Goal: Information Seeking & Learning: Learn about a topic

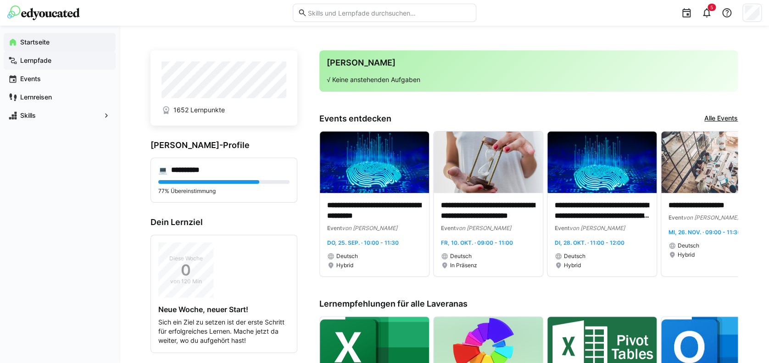
click at [61, 59] on span "Lernpfade" at bounding box center [65, 60] width 92 height 9
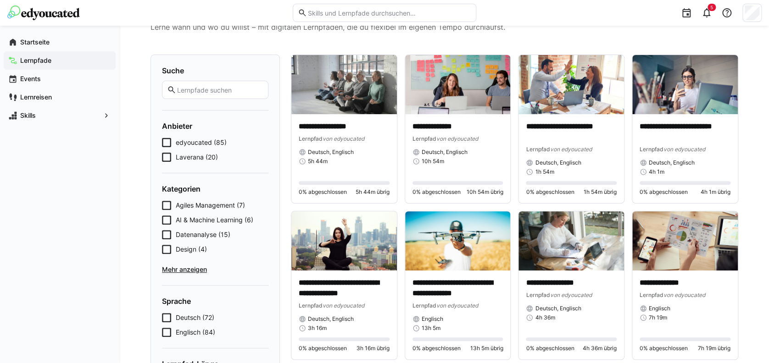
scroll to position [61, 0]
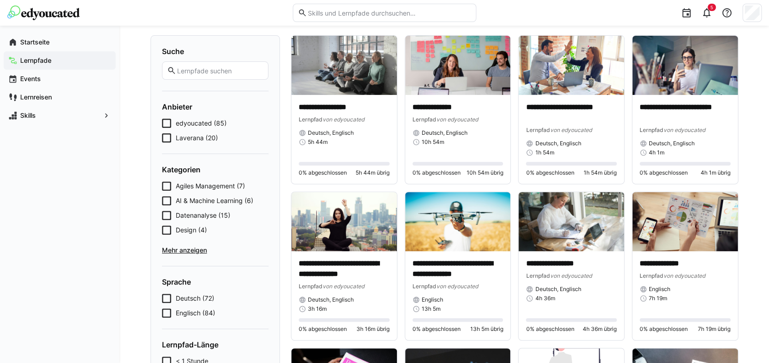
click at [192, 251] on span "Mehr anzeigen" at bounding box center [215, 250] width 106 height 9
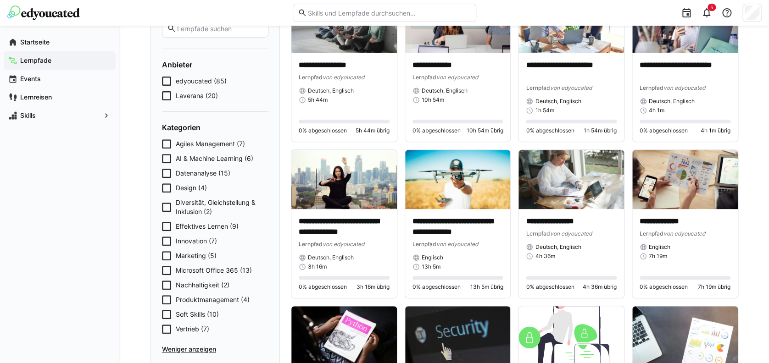
scroll to position [122, 0]
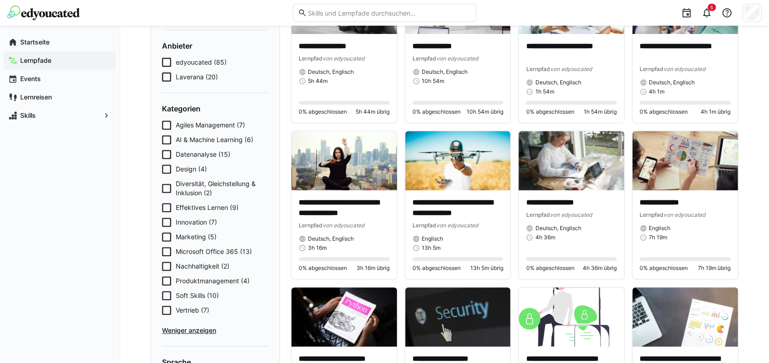
click at [183, 167] on span "Design (4)" at bounding box center [191, 169] width 31 height 9
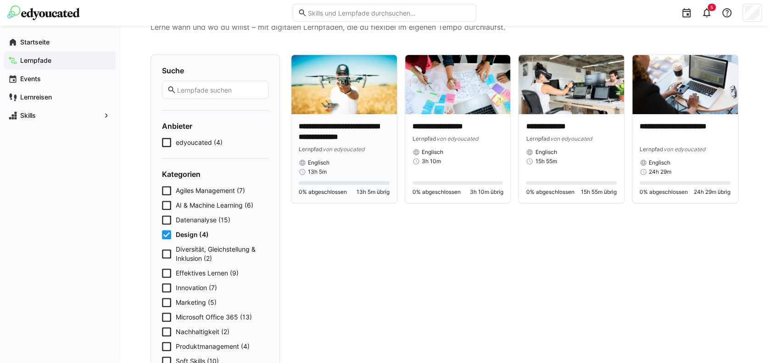
scroll to position [0, 0]
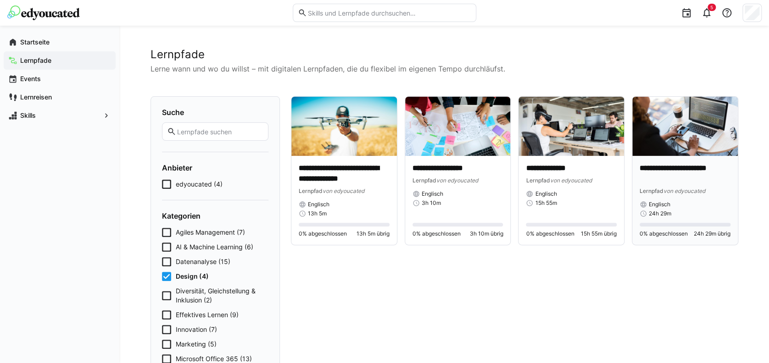
click at [661, 162] on div "**********" at bounding box center [684, 200] width 105 height 89
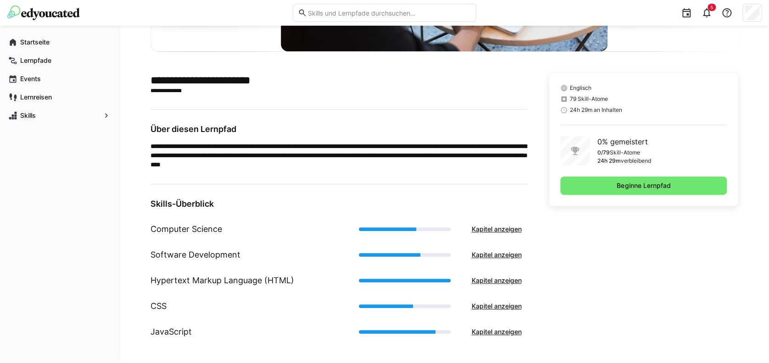
scroll to position [183, 0]
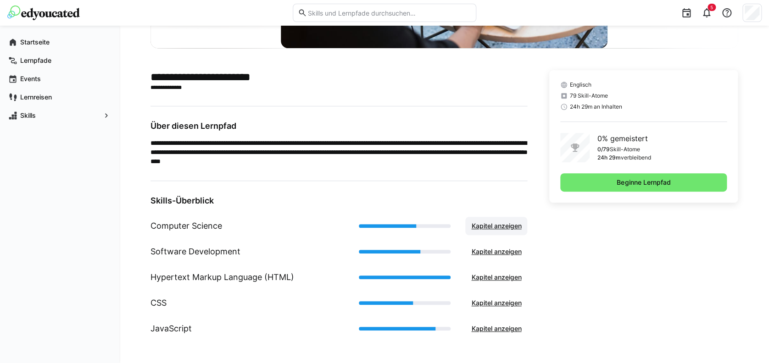
click at [481, 229] on span "Kapitel anzeigen" at bounding box center [496, 225] width 53 height 9
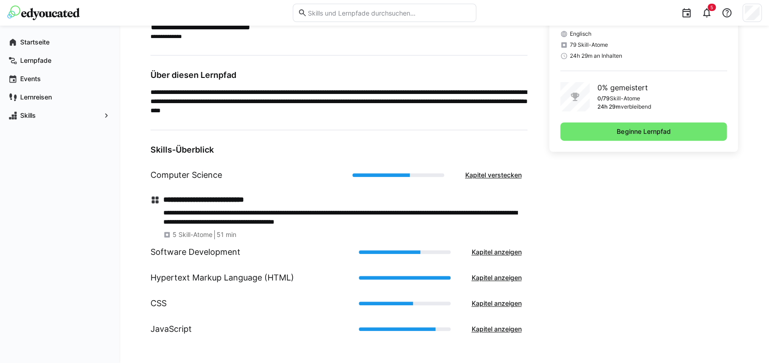
scroll to position [234, 0]
click at [488, 247] on span "Kapitel anzeigen" at bounding box center [496, 251] width 53 height 9
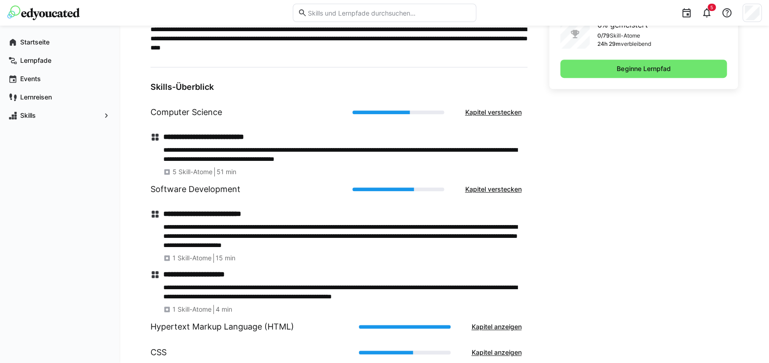
drag, startPoint x: 490, startPoint y: 245, endPoint x: 246, endPoint y: 166, distance: 256.2
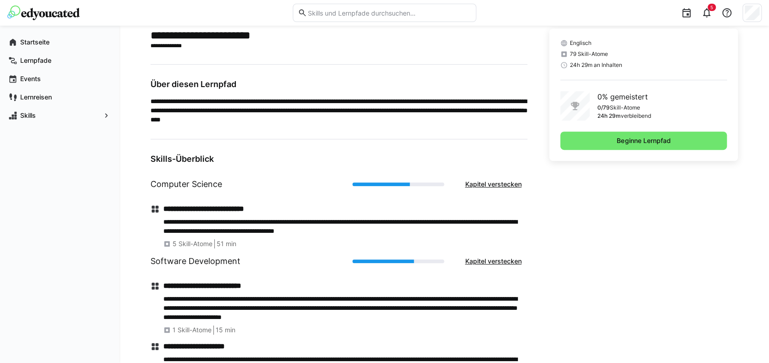
scroll to position [0, 0]
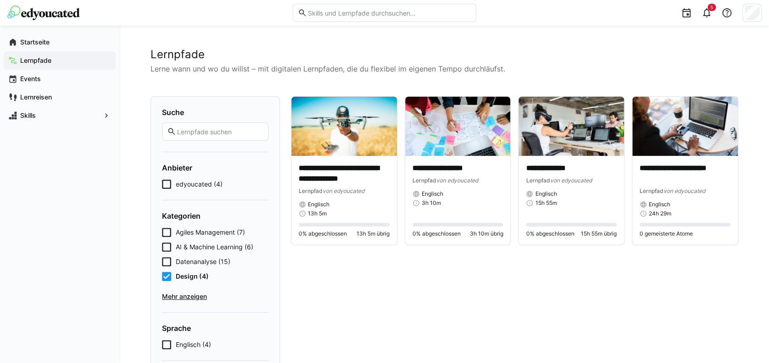
click at [202, 274] on span "Design (4)" at bounding box center [192, 276] width 33 height 9
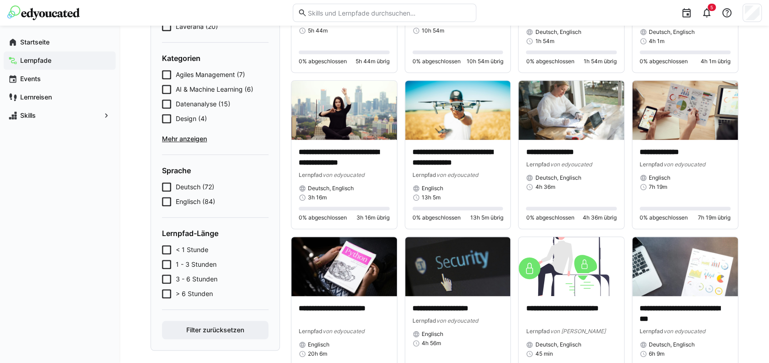
scroll to position [183, 0]
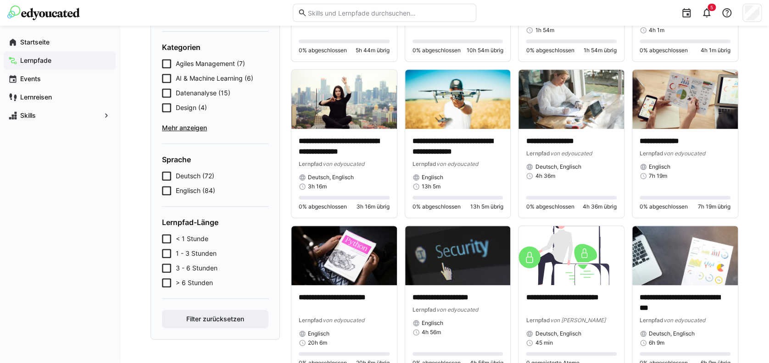
click at [188, 238] on span "< 1 Stunde" at bounding box center [192, 238] width 33 height 9
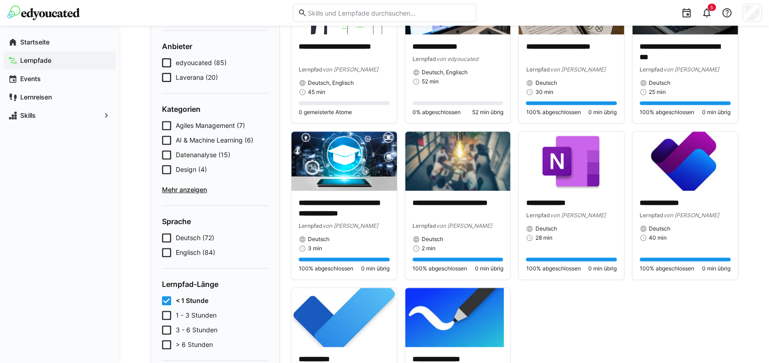
scroll to position [122, 0]
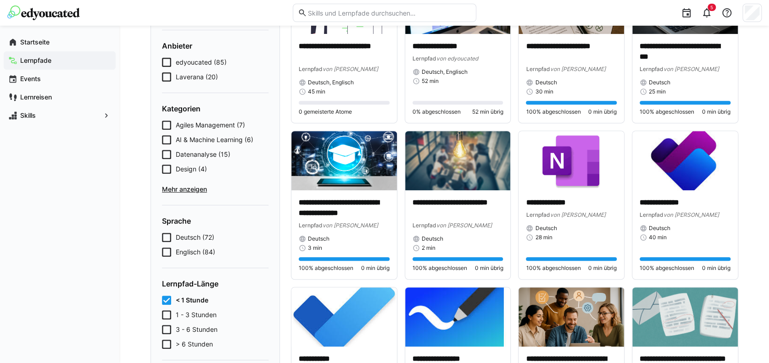
click at [208, 304] on div "< 1 Stunde 1 - 3 Stunden 3 - 6 Stunden > 6 Stunden" at bounding box center [215, 322] width 106 height 53
click at [205, 307] on div "< 1 Stunde 1 - 3 Stunden 3 - 6 Stunden > 6 Stunden" at bounding box center [215, 322] width 106 height 53
click at [200, 315] on span "1 - 3 Stunden" at bounding box center [196, 314] width 41 height 9
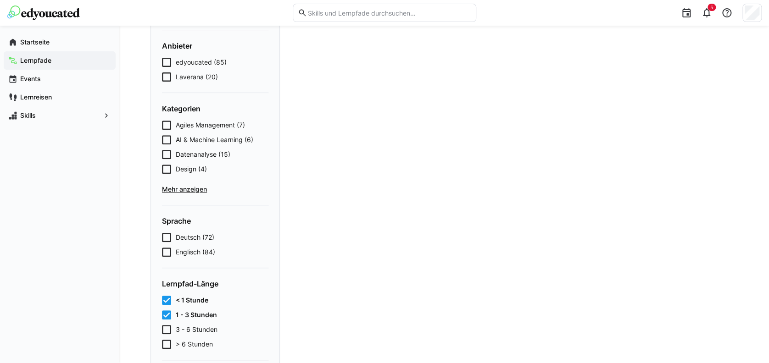
click at [189, 299] on span "< 1 Stunde" at bounding box center [192, 300] width 33 height 9
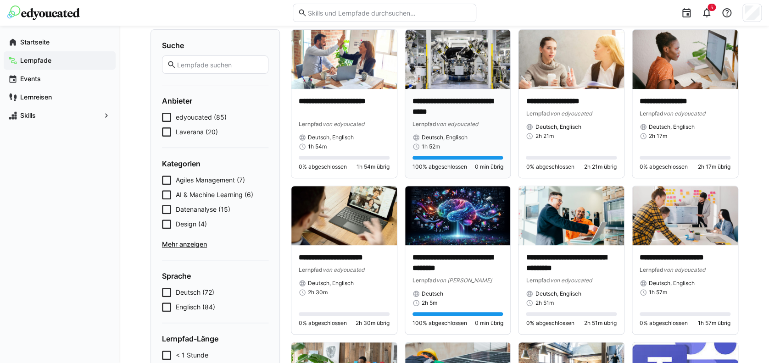
scroll to position [0, 0]
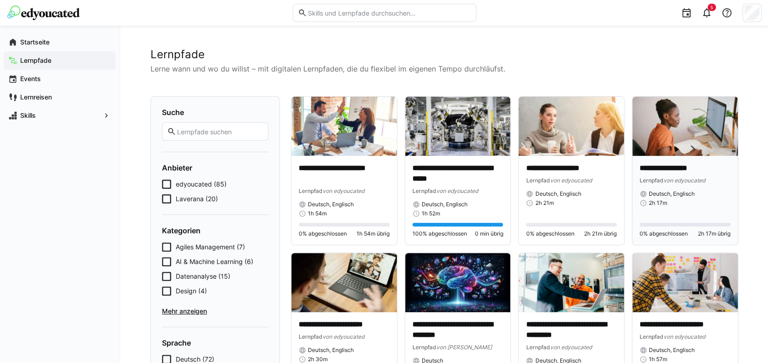
click at [705, 153] on img at bounding box center [684, 126] width 105 height 59
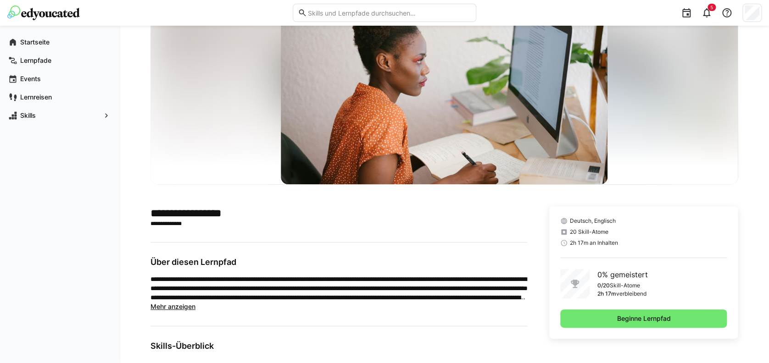
scroll to position [183, 0]
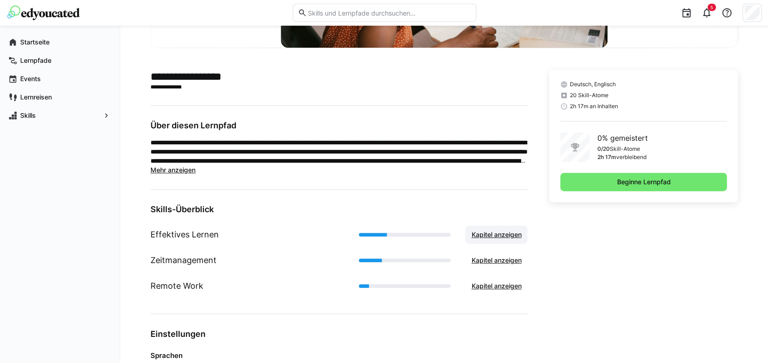
click at [487, 234] on span "Kapitel anzeigen" at bounding box center [496, 234] width 53 height 9
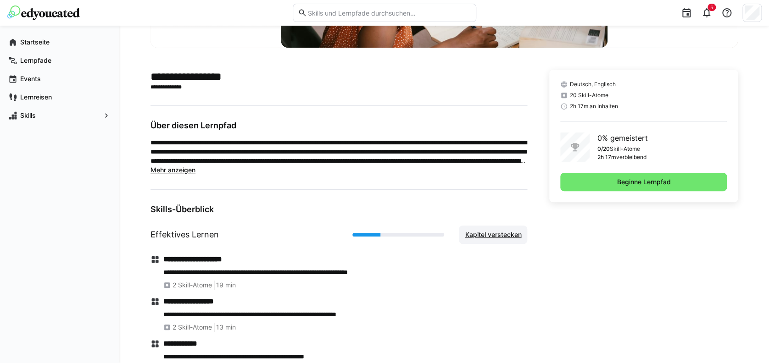
click at [487, 234] on span "Kapitel verstecken" at bounding box center [492, 234] width 59 height 9
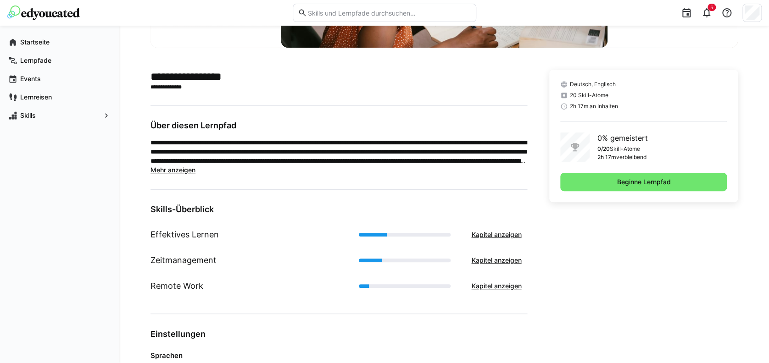
click at [174, 177] on main "**********" at bounding box center [338, 269] width 376 height 398
click at [182, 170] on span "Mehr anzeigen" at bounding box center [172, 170] width 45 height 8
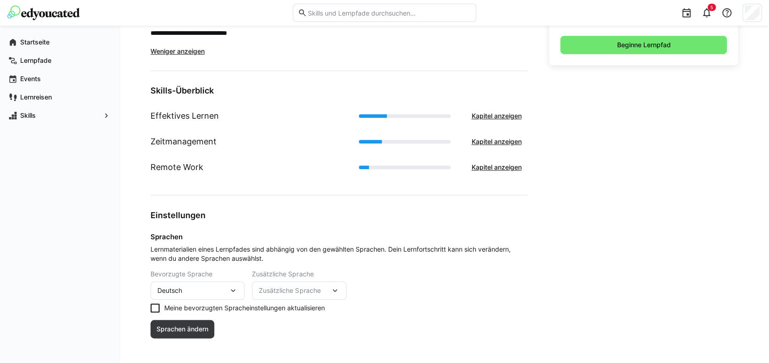
scroll to position [328, 0]
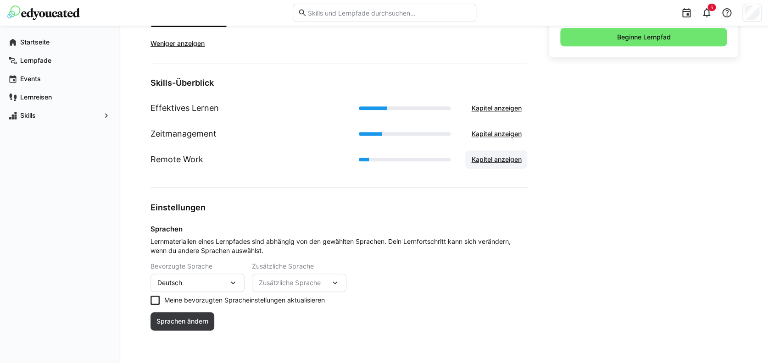
click at [495, 165] on span "Kapitel anzeigen" at bounding box center [496, 159] width 62 height 18
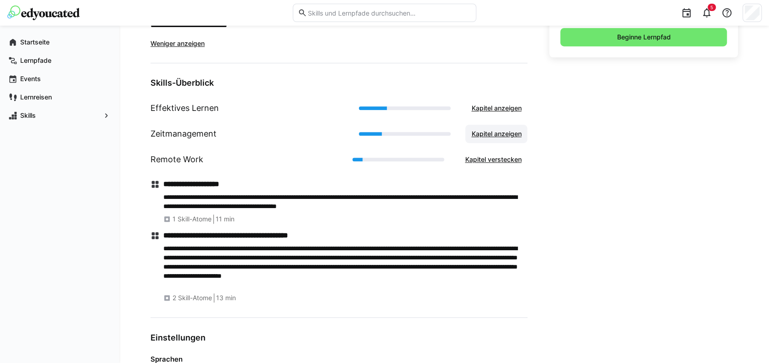
click at [511, 131] on span "Kapitel anzeigen" at bounding box center [496, 133] width 53 height 9
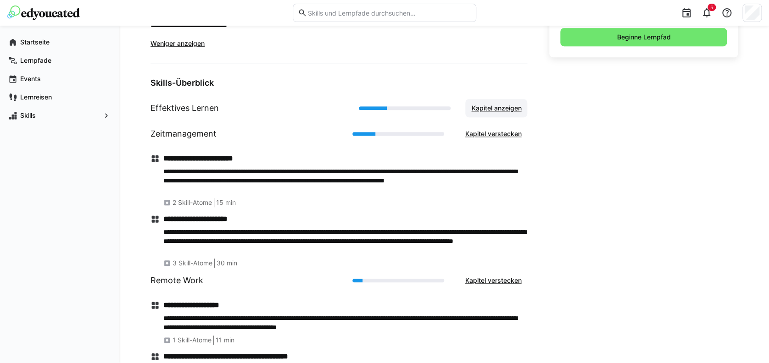
click at [500, 111] on span "Kapitel anzeigen" at bounding box center [496, 108] width 53 height 9
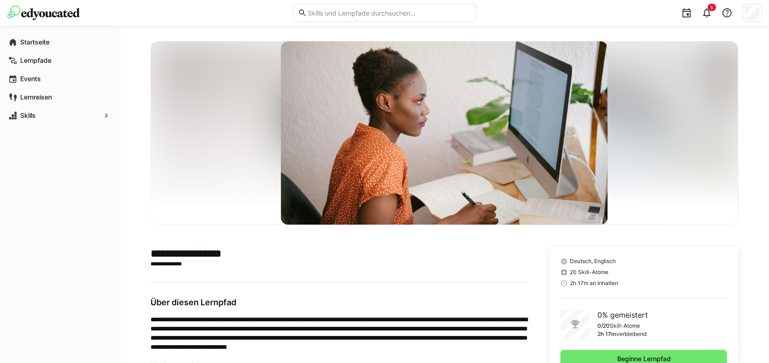
scroll to position [0, 0]
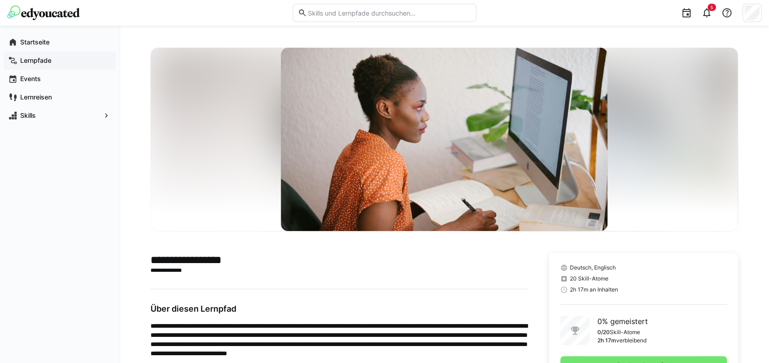
click at [0, 0] on app-navigation-label "Lernpfade" at bounding box center [0, 0] width 0 height 0
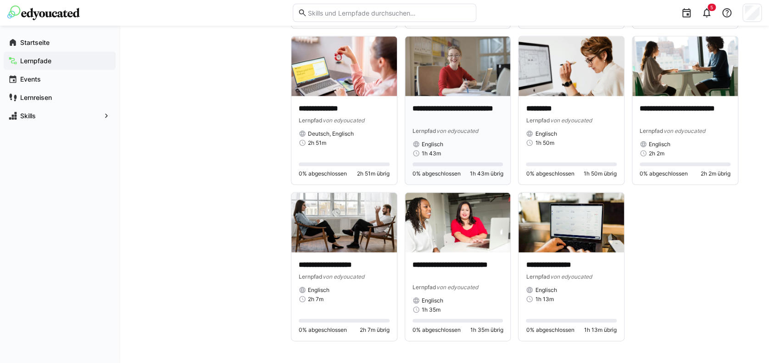
scroll to position [709, 0]
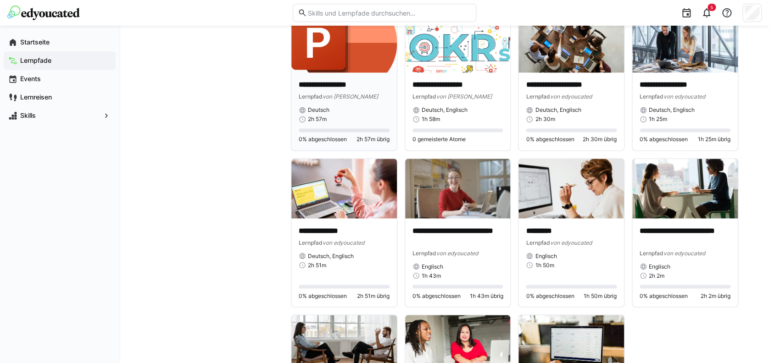
click at [335, 50] on img at bounding box center [343, 42] width 105 height 59
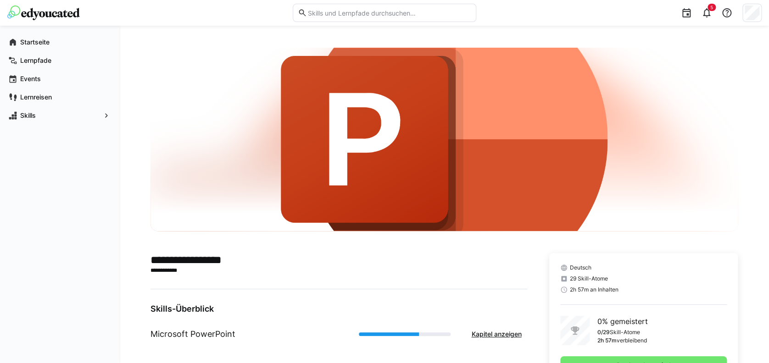
scroll to position [44, 0]
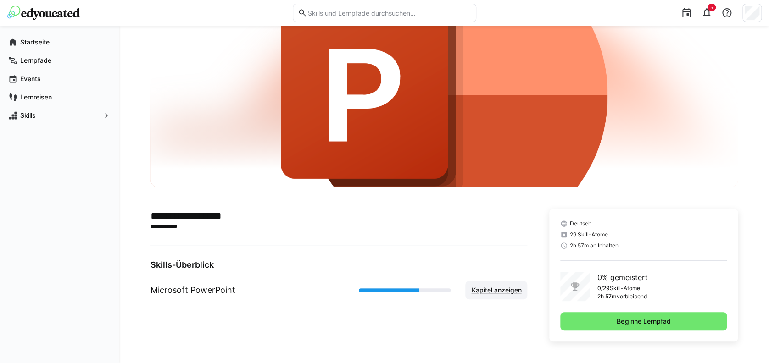
click at [492, 281] on span "Kapitel anzeigen" at bounding box center [496, 290] width 62 height 18
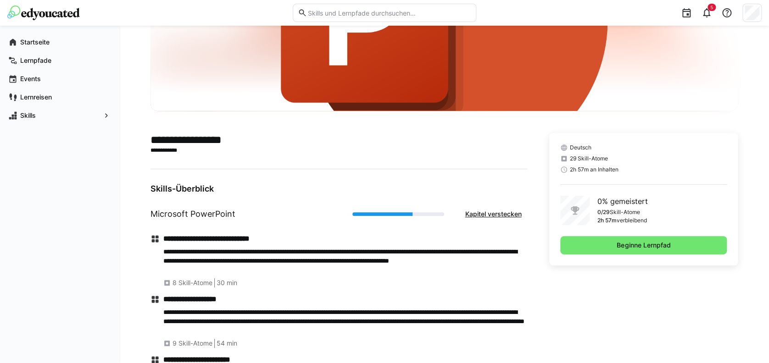
scroll to position [196, 0]
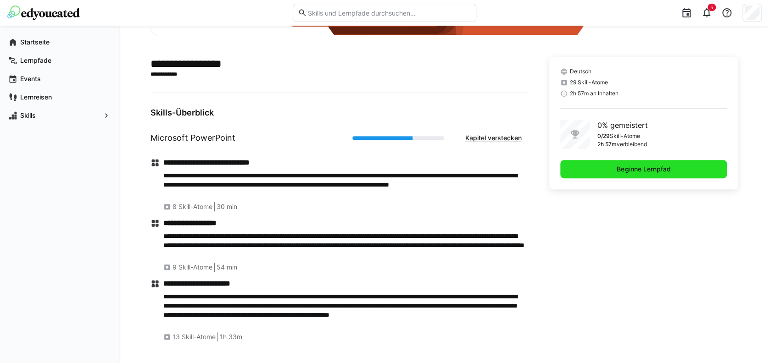
click at [583, 172] on span "Beginne Lernpfad" at bounding box center [643, 169] width 166 height 18
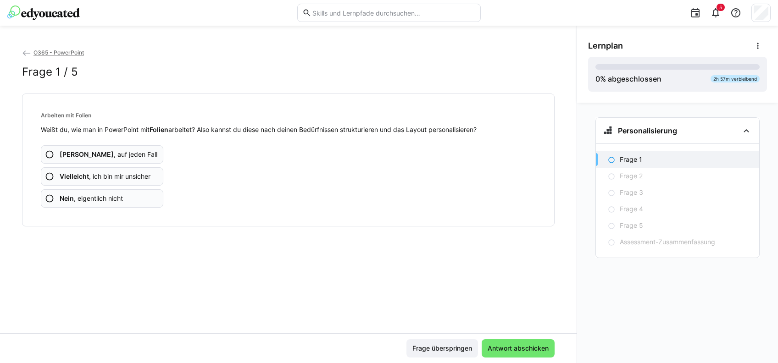
click at [134, 151] on app-assessment-question-radio "Ja , auf jeden Fall" at bounding box center [102, 154] width 122 height 18
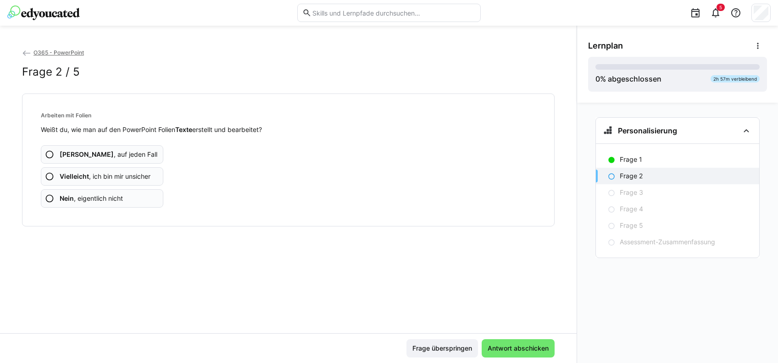
click at [134, 151] on app-assessment-question-radio "Ja , auf jeden Fall" at bounding box center [102, 154] width 122 height 18
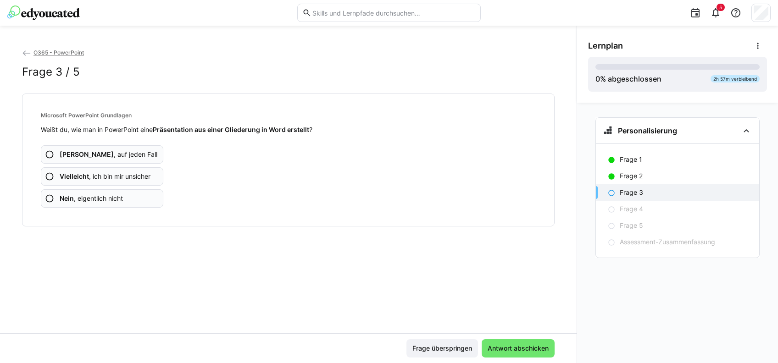
click at [134, 151] on app-assessment-question-radio "Ja , auf jeden Fall" at bounding box center [102, 154] width 122 height 18
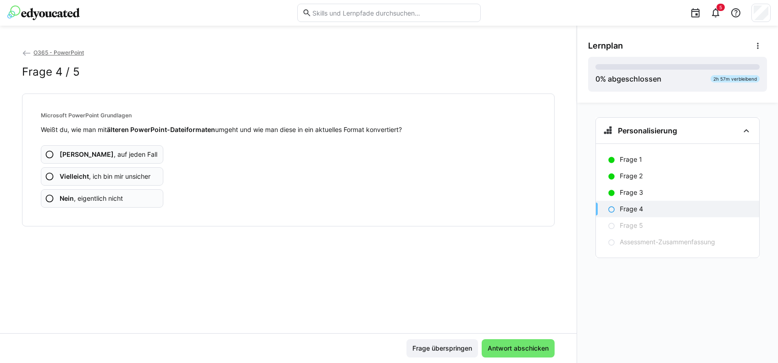
click at [134, 151] on app-assessment-question-radio "Ja , auf jeden Fall" at bounding box center [102, 154] width 122 height 18
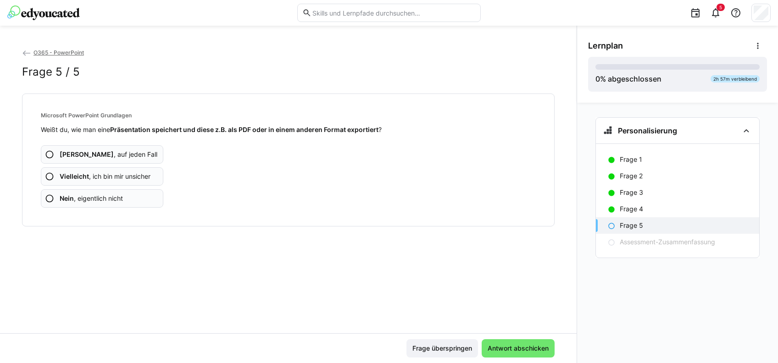
click at [134, 151] on app-assessment-question-radio "Ja , auf jeden Fall" at bounding box center [102, 154] width 122 height 18
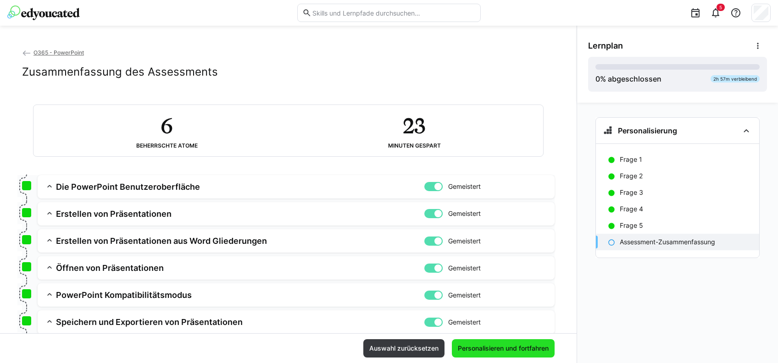
click at [491, 344] on span "Personalisieren und fortfahren" at bounding box center [503, 348] width 94 height 9
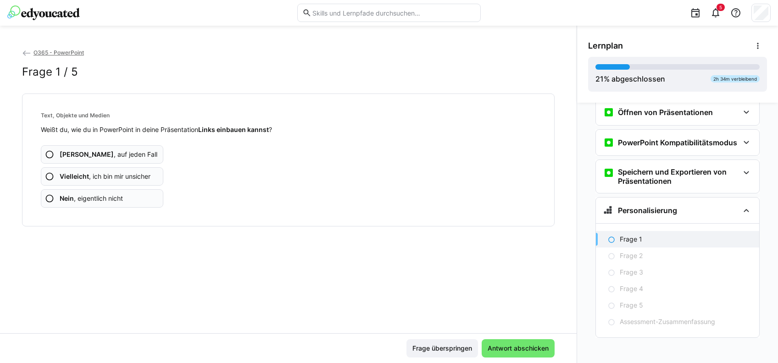
scroll to position [156, 0]
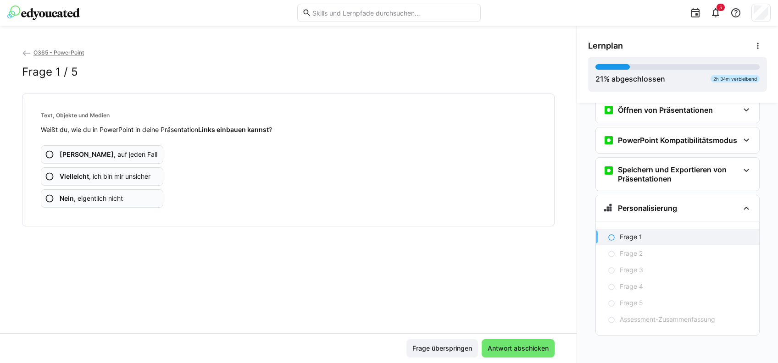
click at [142, 152] on app-assessment-question-radio "Ja , auf jeden Fall" at bounding box center [102, 154] width 122 height 18
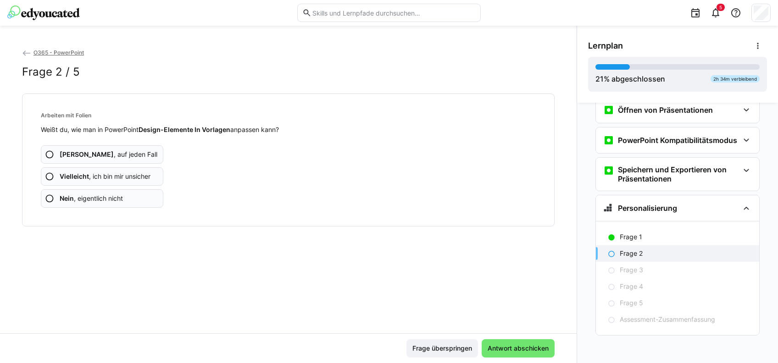
click at [129, 149] on app-assessment-question-radio "Ja , auf jeden Fall" at bounding box center [102, 154] width 122 height 18
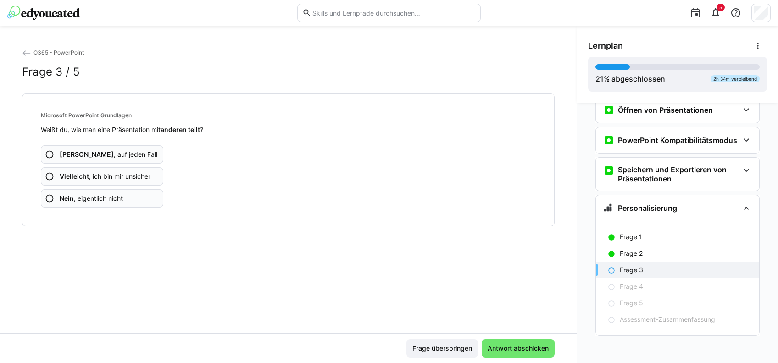
click at [128, 152] on app-assessment-question-radio "Ja , auf jeden Fall" at bounding box center [102, 154] width 122 height 18
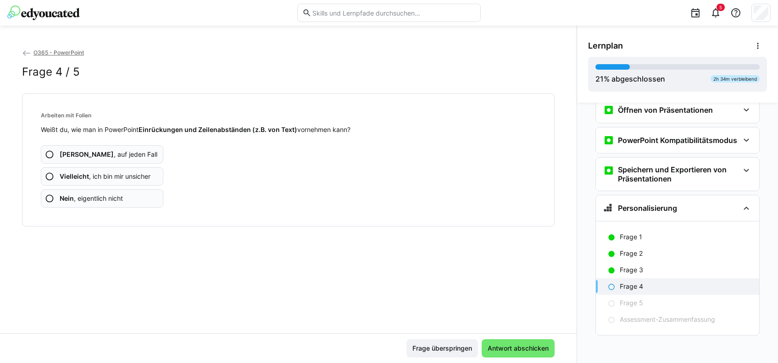
click at [131, 150] on app-assessment-question-radio "Ja , auf jeden Fall" at bounding box center [102, 154] width 122 height 18
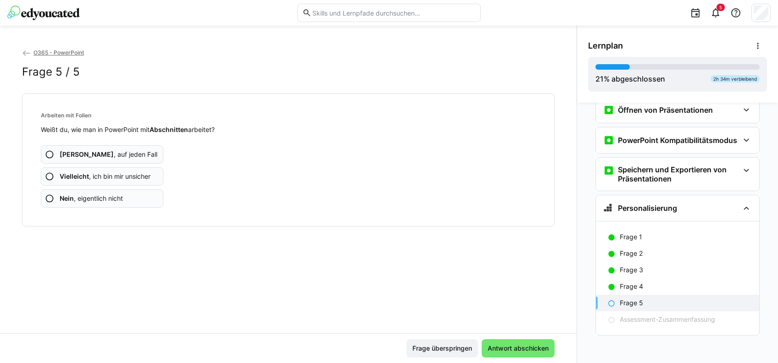
click at [127, 149] on app-assessment-question-radio "Ja , auf jeden Fall" at bounding box center [102, 154] width 122 height 18
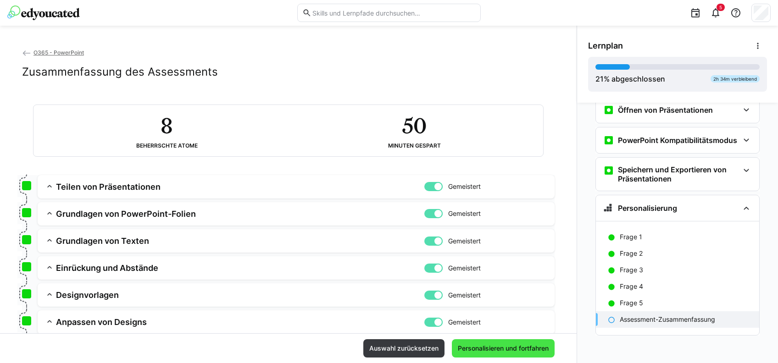
click at [499, 346] on span "Personalisieren und fortfahren" at bounding box center [503, 348] width 94 height 9
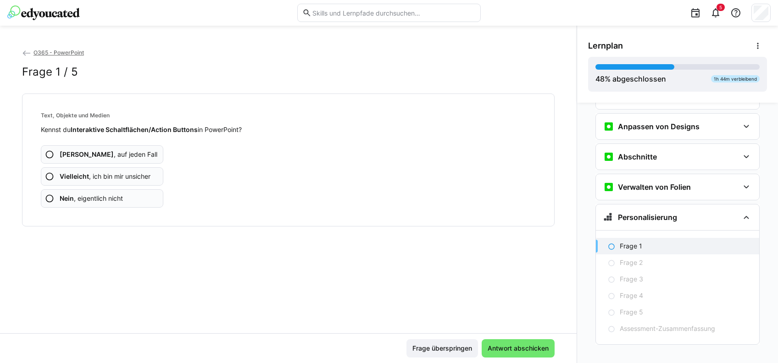
scroll to position [435, 0]
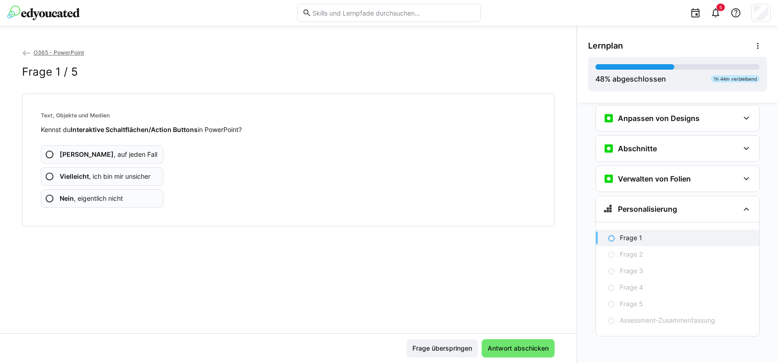
click at [125, 145] on app-assessment-question-radio "Ja , auf jeden Fall" at bounding box center [102, 154] width 122 height 18
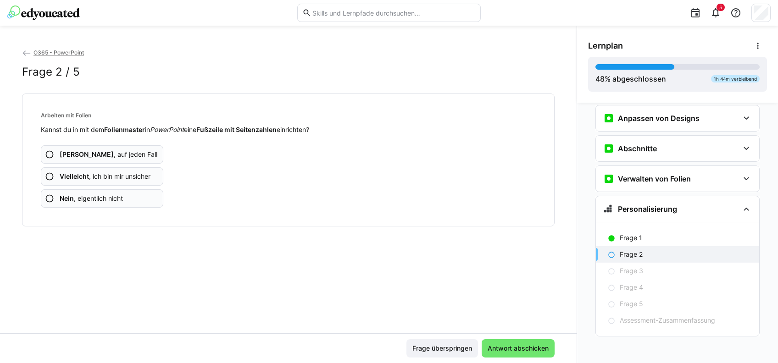
click at [124, 149] on app-assessment-question-radio "Ja , auf jeden Fall" at bounding box center [102, 154] width 122 height 18
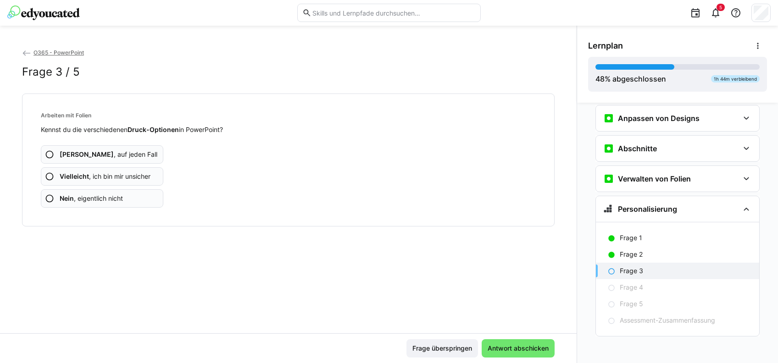
click at [124, 149] on app-assessment-question-radio "Ja , auf jeden Fall" at bounding box center [102, 154] width 122 height 18
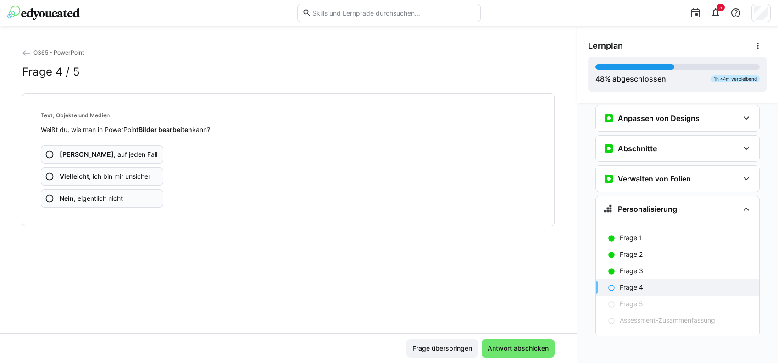
click at [124, 149] on app-assessment-question-radio "Ja , auf jeden Fall" at bounding box center [102, 154] width 122 height 18
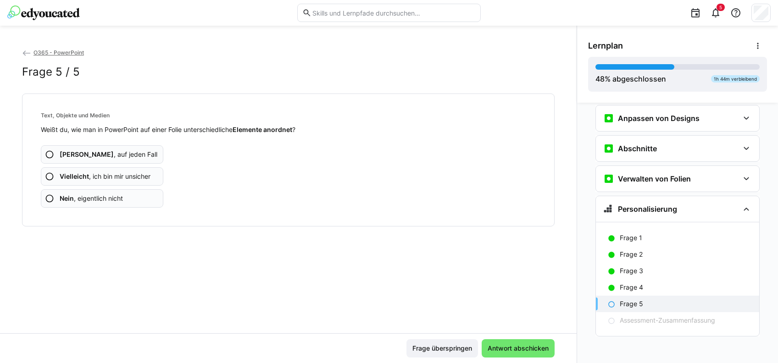
click at [124, 149] on app-assessment-question-radio "Ja , auf jeden Fall" at bounding box center [102, 154] width 122 height 18
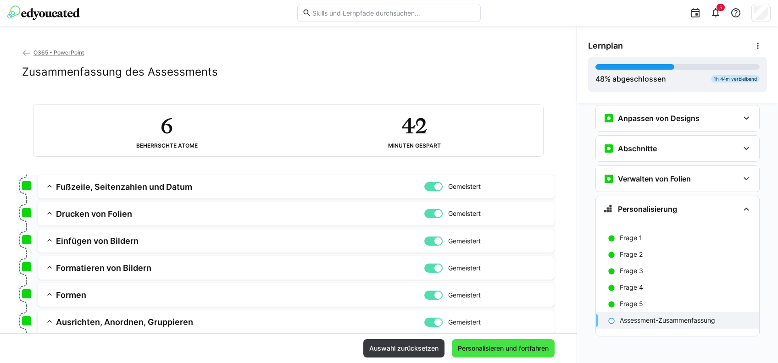
click at [492, 344] on span "Personalisieren und fortfahren" at bounding box center [503, 348] width 94 height 9
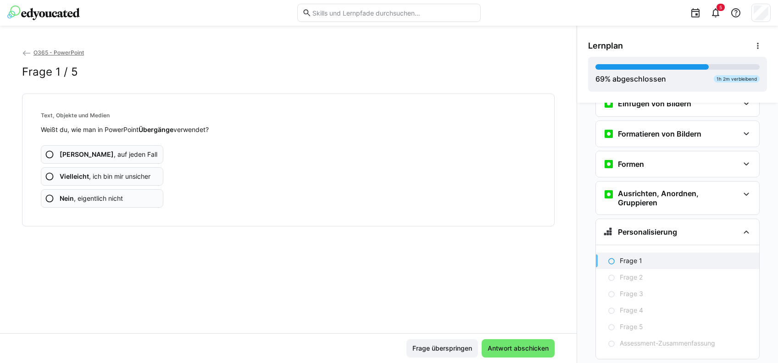
scroll to position [653, 0]
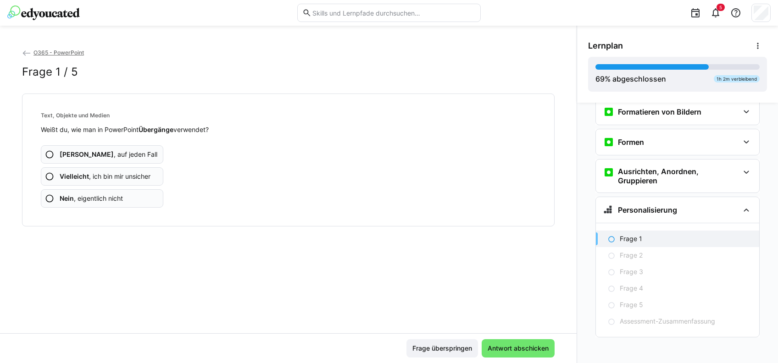
click at [136, 156] on app-assessment-question-radio "Ja , auf jeden Fall" at bounding box center [102, 154] width 122 height 18
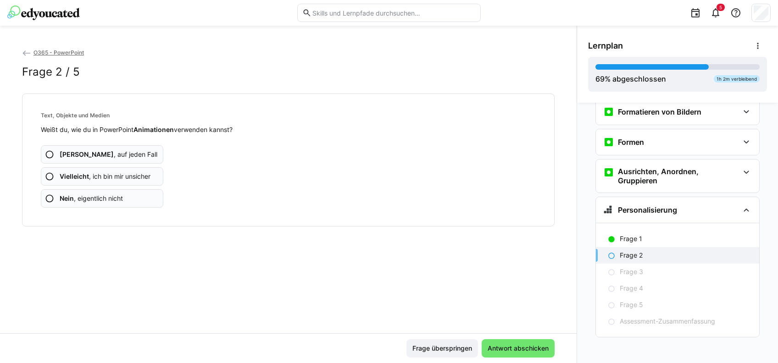
click at [136, 148] on app-assessment-question-radio "Ja , auf jeden Fall" at bounding box center [102, 154] width 122 height 18
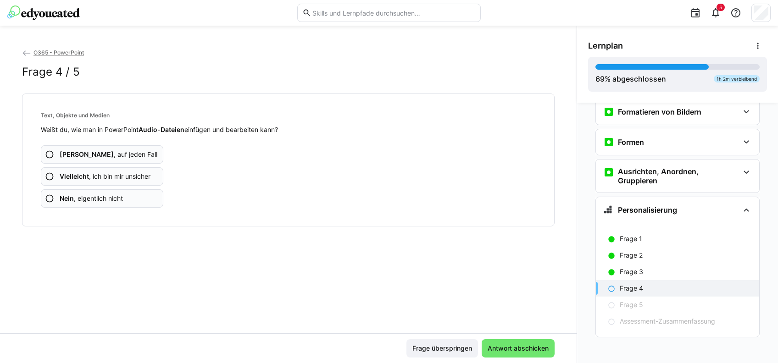
click at [136, 149] on app-assessment-question-radio "Ja , auf jeden Fall" at bounding box center [102, 154] width 122 height 18
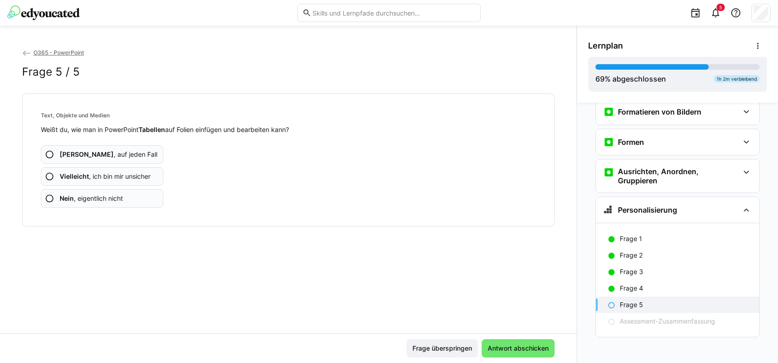
click at [136, 149] on app-assessment-question-radio "Ja , auf jeden Fall" at bounding box center [102, 154] width 122 height 18
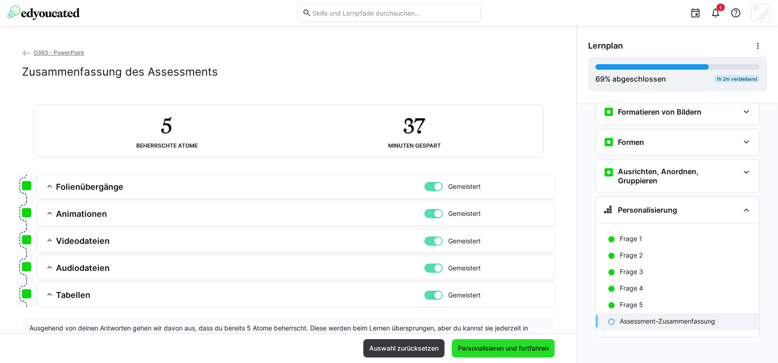
click at [506, 343] on span "Personalisieren und fortfahren" at bounding box center [503, 348] width 103 height 18
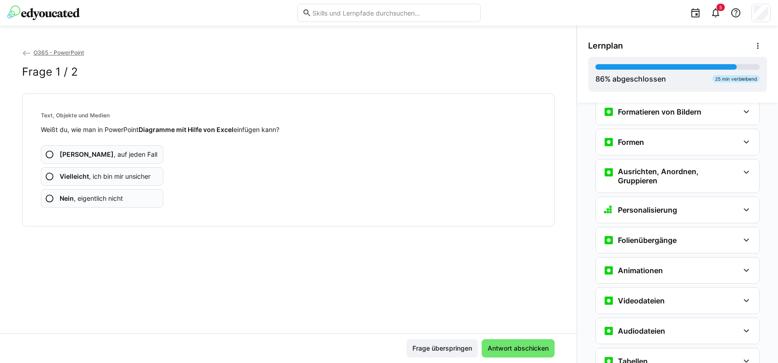
scroll to position [785, 0]
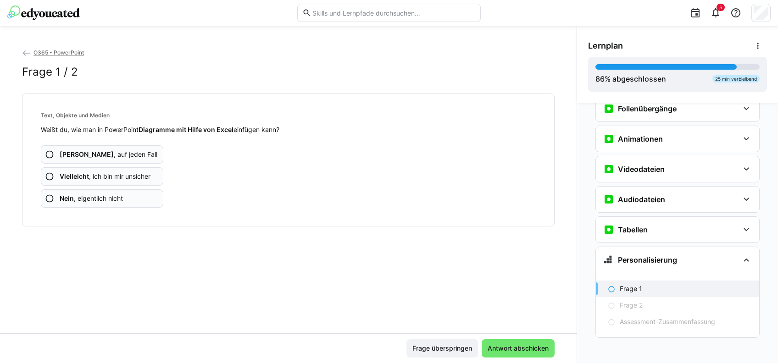
click at [144, 148] on app-assessment-question-radio "Ja , auf jeden Fall" at bounding box center [102, 154] width 122 height 18
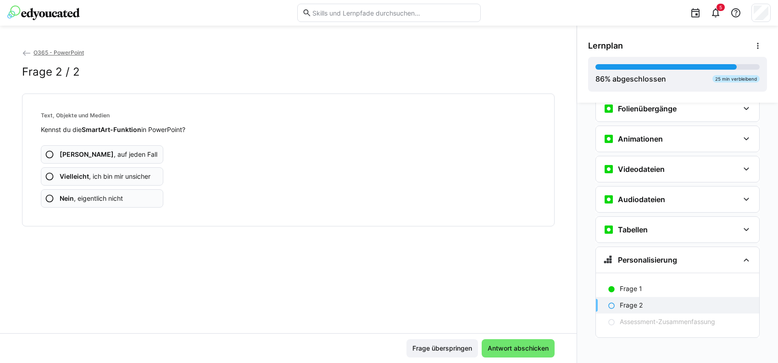
click at [144, 148] on app-assessment-question-radio "Ja , auf jeden Fall" at bounding box center [102, 154] width 122 height 18
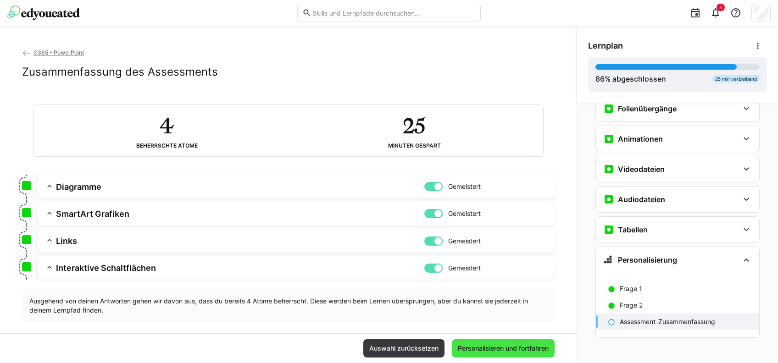
click at [530, 345] on span "Personalisieren und fortfahren" at bounding box center [503, 348] width 94 height 9
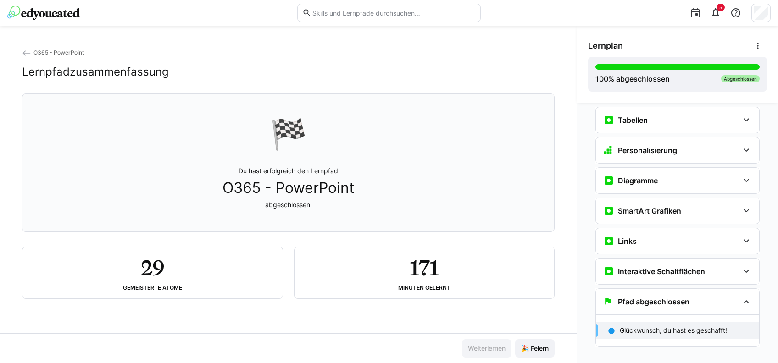
scroll to position [902, 0]
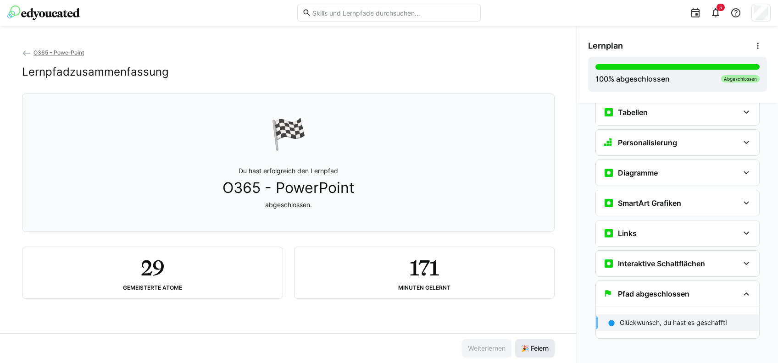
click at [528, 349] on span "🎉 Feiern" at bounding box center [535, 348] width 30 height 9
click at [741, 143] on eds-icon at bounding box center [746, 142] width 11 height 11
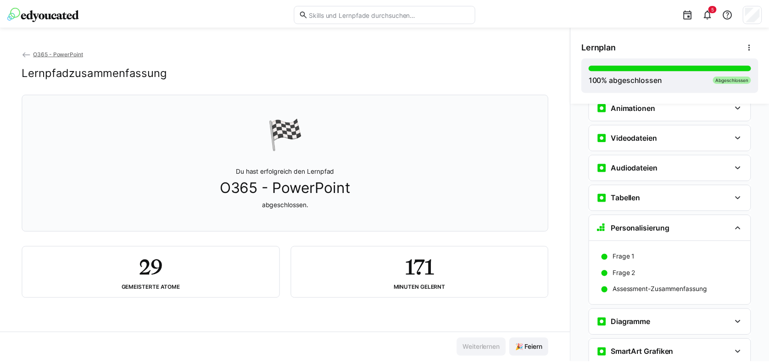
scroll to position [539, 0]
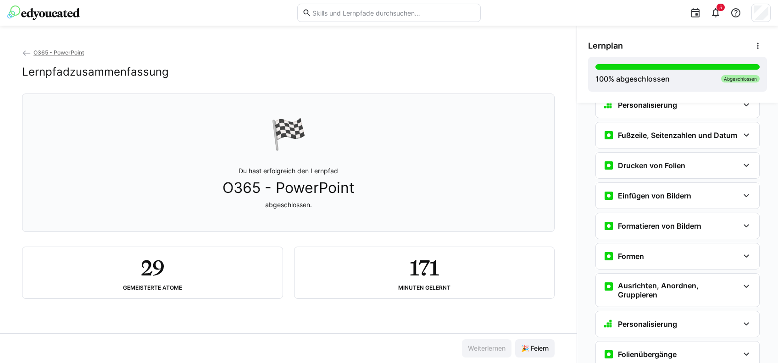
click at [61, 53] on span "O365 - PowerPoint" at bounding box center [58, 52] width 50 height 7
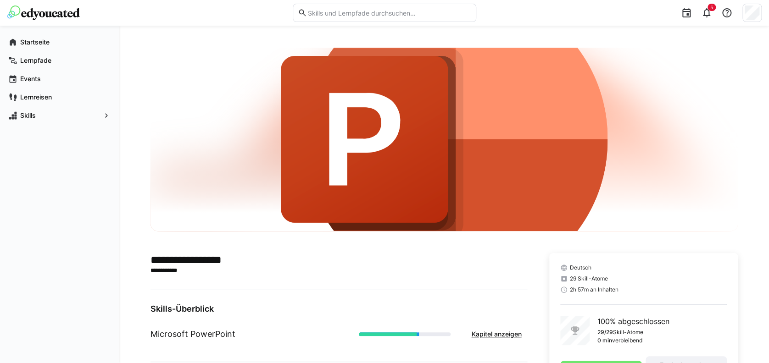
click at [17, 33] on div "Startseite Lernpfade Events Lernreisen Skills" at bounding box center [59, 79] width 119 height 106
click at [16, 39] on eds-icon at bounding box center [12, 42] width 9 height 9
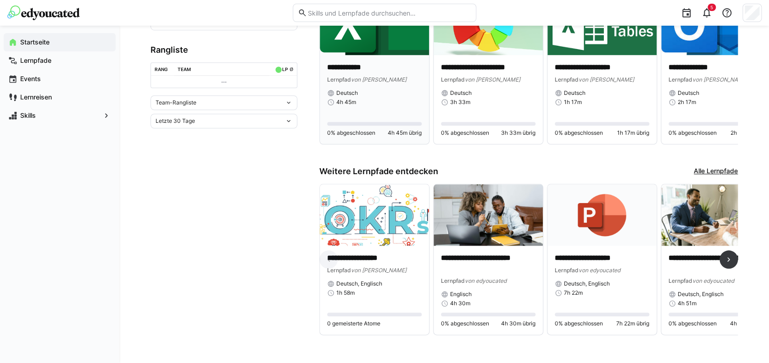
scroll to position [328, 0]
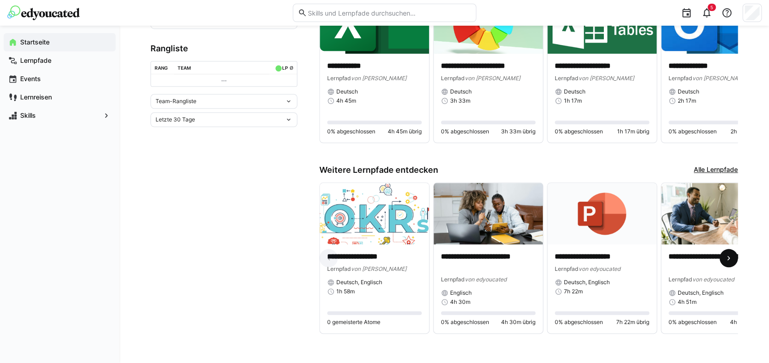
click at [728, 254] on eds-icon at bounding box center [728, 258] width 9 height 9
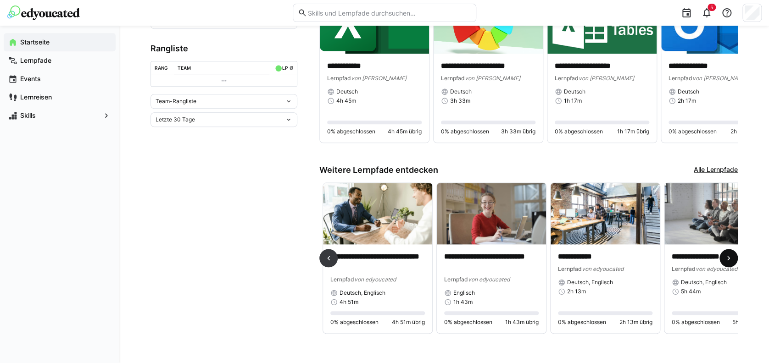
scroll to position [0, 341]
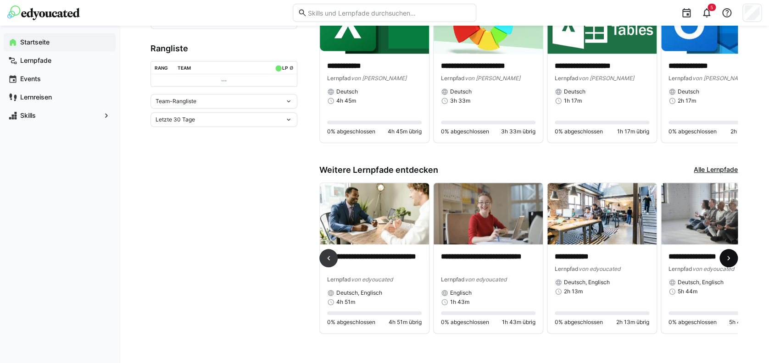
click at [728, 254] on eds-icon at bounding box center [728, 258] width 9 height 9
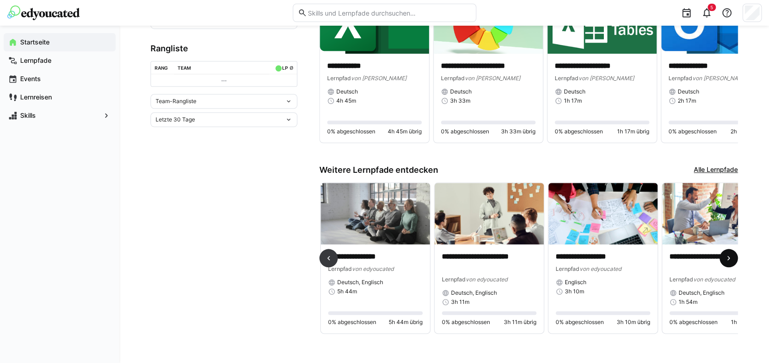
scroll to position [0, 682]
click at [726, 254] on eds-icon at bounding box center [728, 258] width 9 height 9
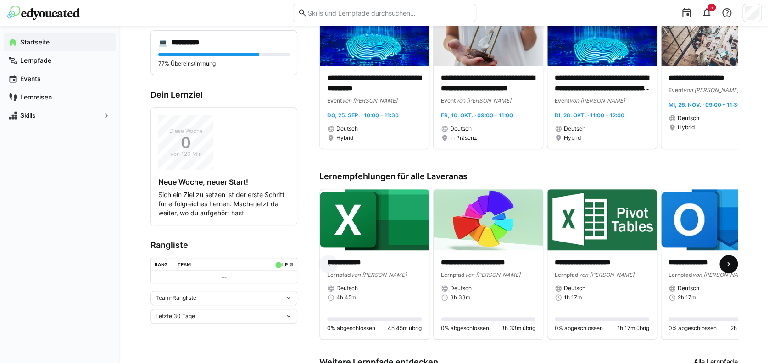
scroll to position [145, 0]
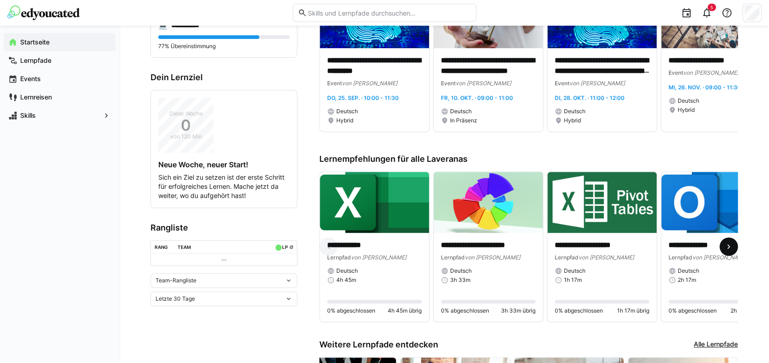
click at [730, 243] on span at bounding box center [728, 247] width 18 height 18
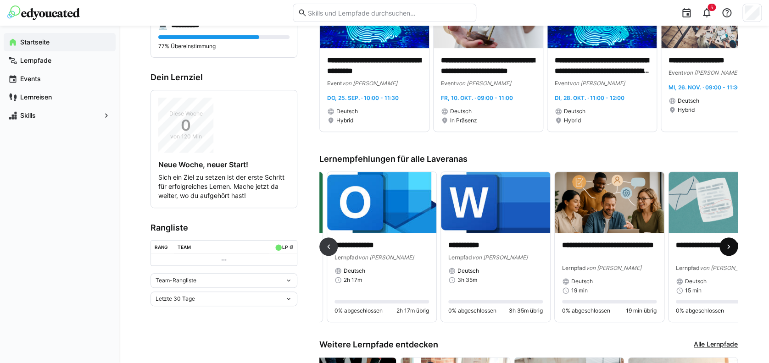
scroll to position [0, 341]
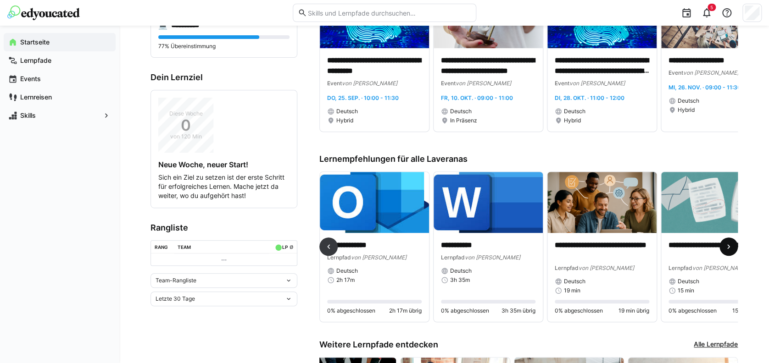
click at [730, 243] on span at bounding box center [728, 247] width 18 height 18
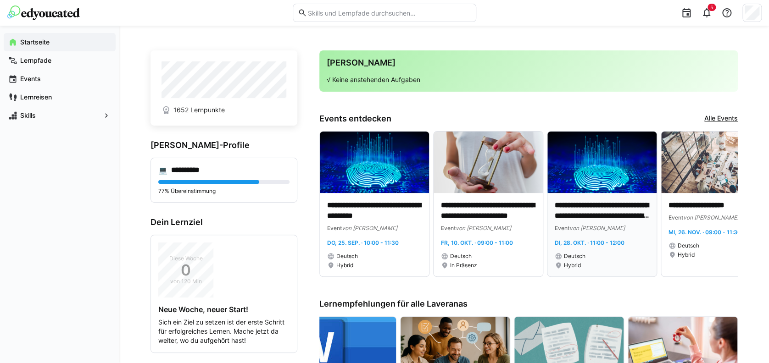
scroll to position [0, 0]
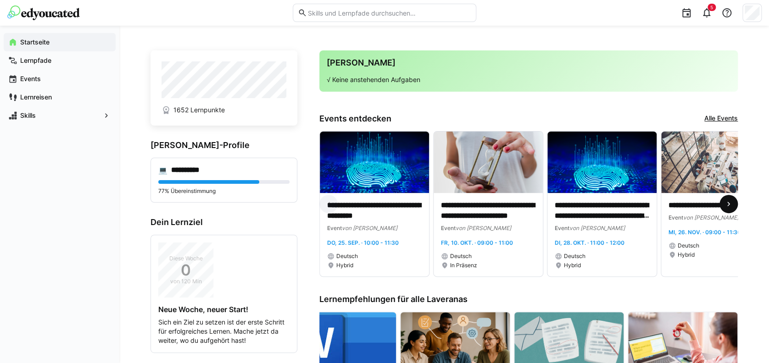
click at [730, 205] on eds-icon at bounding box center [728, 203] width 9 height 9
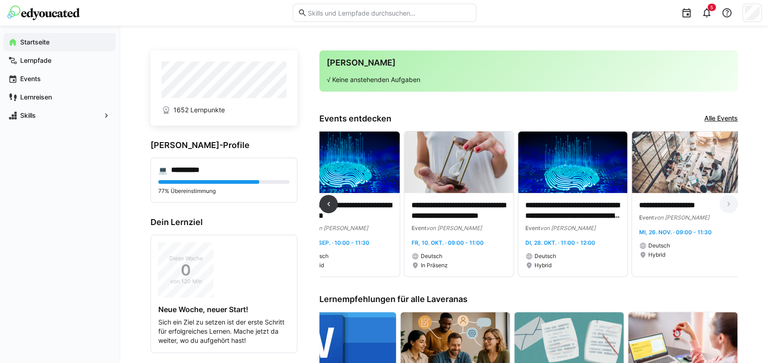
scroll to position [0, 33]
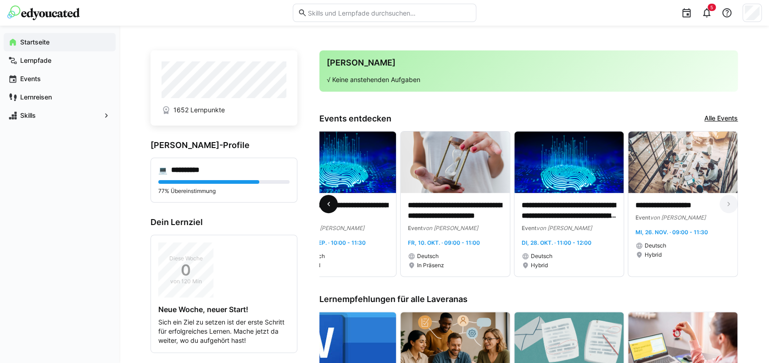
click at [326, 205] on eds-icon at bounding box center [328, 203] width 9 height 9
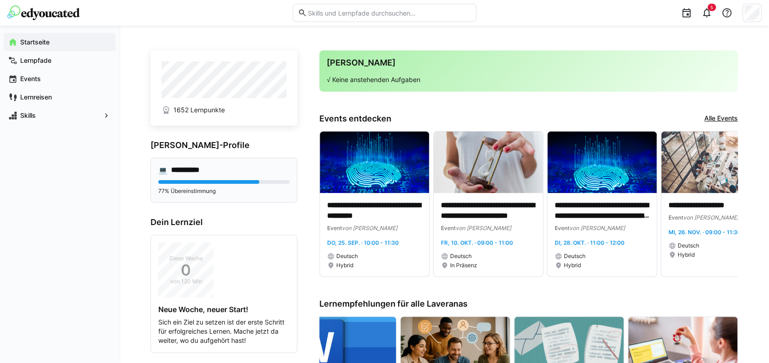
click at [193, 172] on h4 "**********" at bounding box center [192, 170] width 42 height 9
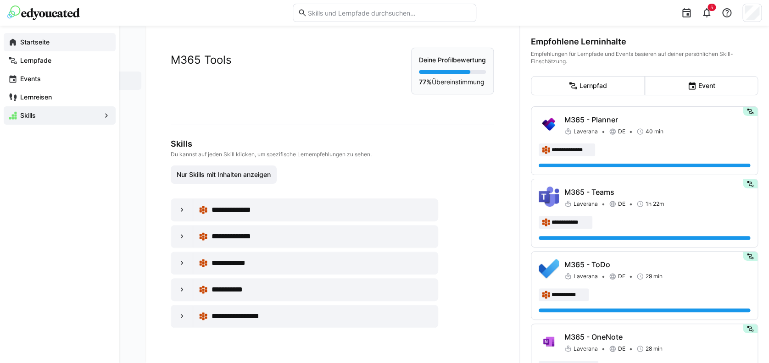
click at [58, 49] on div "Startseite" at bounding box center [60, 42] width 112 height 18
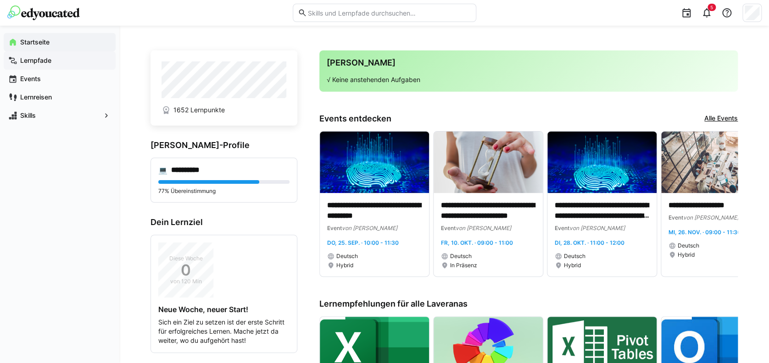
click at [59, 59] on span "Lernpfade" at bounding box center [65, 60] width 92 height 9
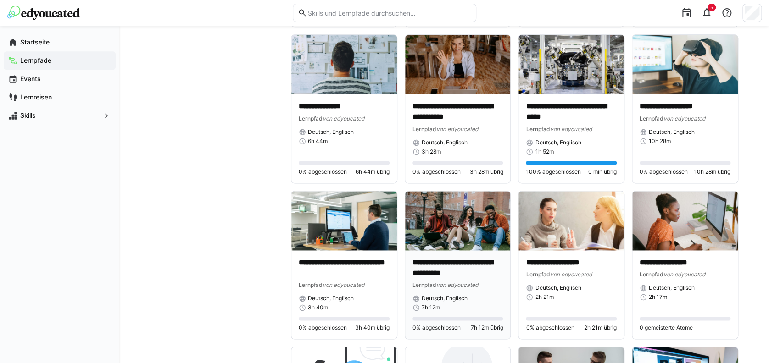
scroll to position [550, 0]
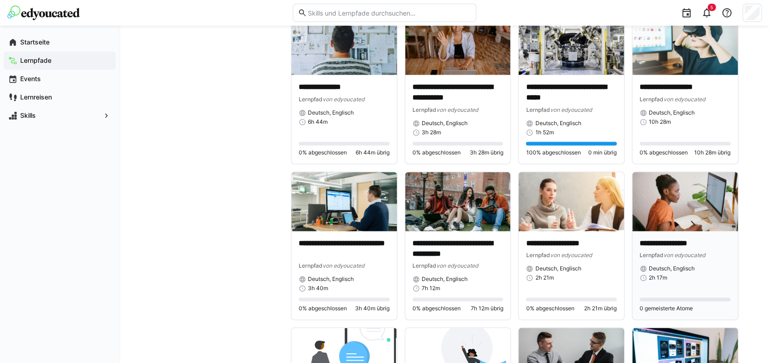
click at [658, 199] on img at bounding box center [684, 201] width 105 height 59
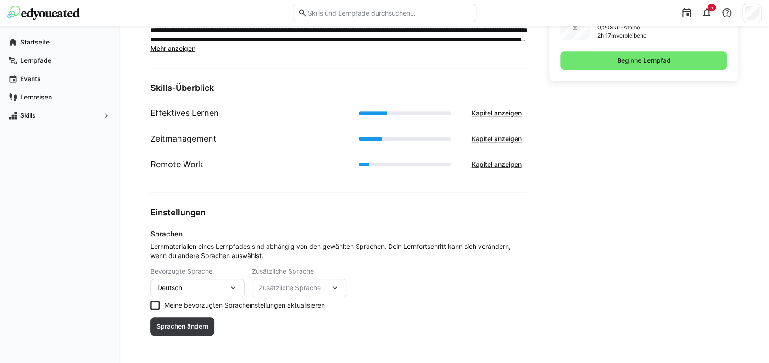
scroll to position [305, 0]
click at [492, 110] on span "Kapitel anzeigen" at bounding box center [496, 112] width 53 height 9
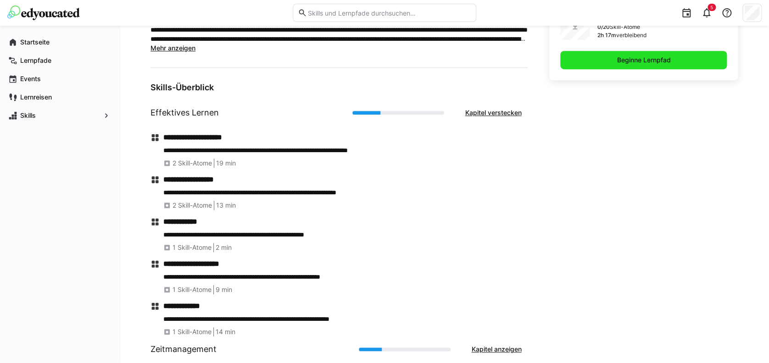
click at [604, 55] on span "Beginne Lernpfad" at bounding box center [643, 60] width 166 height 18
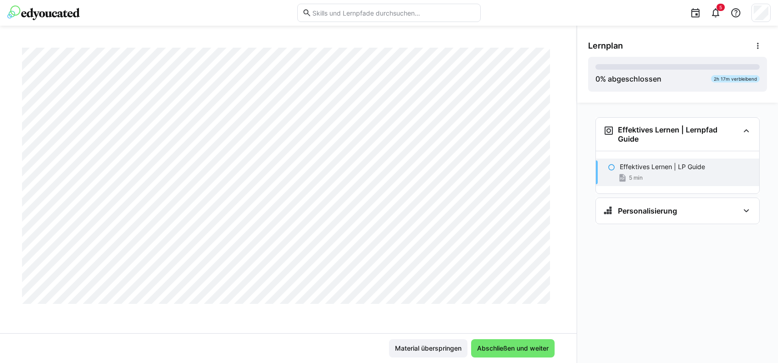
scroll to position [1266, 0]
click at [508, 347] on span "Abschließen und weiter" at bounding box center [513, 348] width 74 height 9
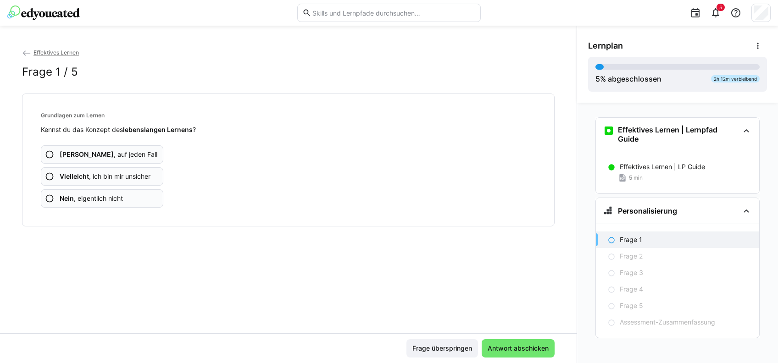
click at [110, 168] on app-assessment-question-radio "Vielleicht , ich bin mir unsicher" at bounding box center [102, 176] width 122 height 18
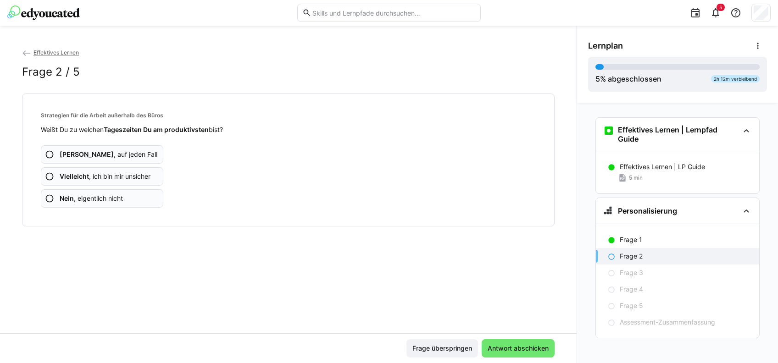
click at [92, 179] on span "Vielleicht , ich bin mir unsicher" at bounding box center [105, 176] width 91 height 9
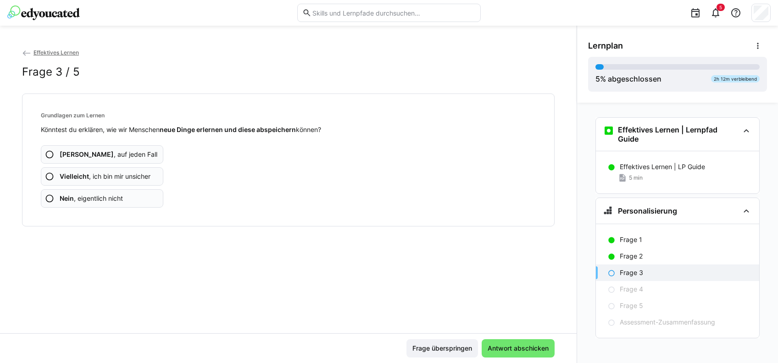
click at [96, 173] on span "Vielleicht , ich bin mir unsicher" at bounding box center [105, 176] width 91 height 9
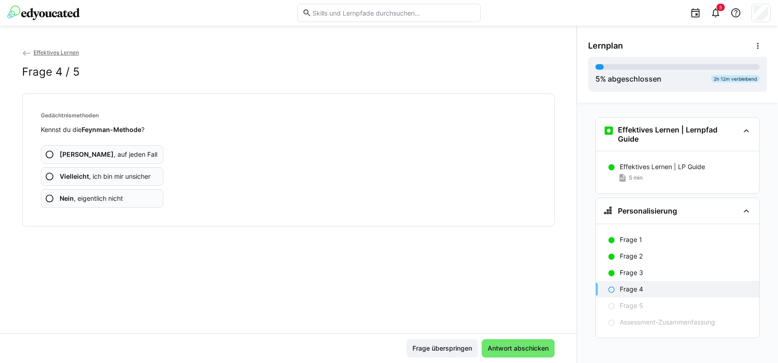
click at [92, 198] on span "Nein , eigentlich nicht" at bounding box center [91, 198] width 63 height 9
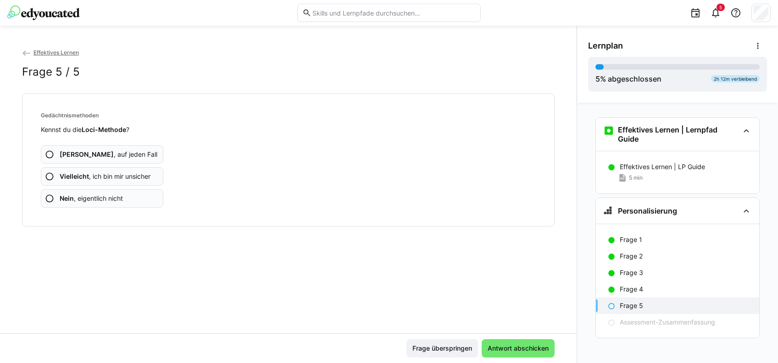
click at [92, 198] on span "Nein , eigentlich nicht" at bounding box center [91, 198] width 63 height 9
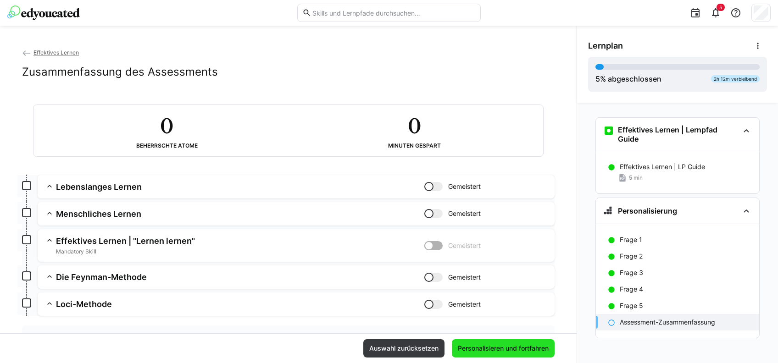
click at [501, 350] on span "Personalisieren und fortfahren" at bounding box center [503, 348] width 94 height 9
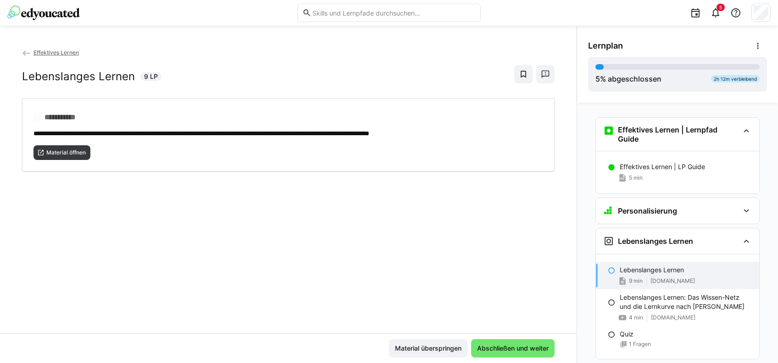
scroll to position [125, 0]
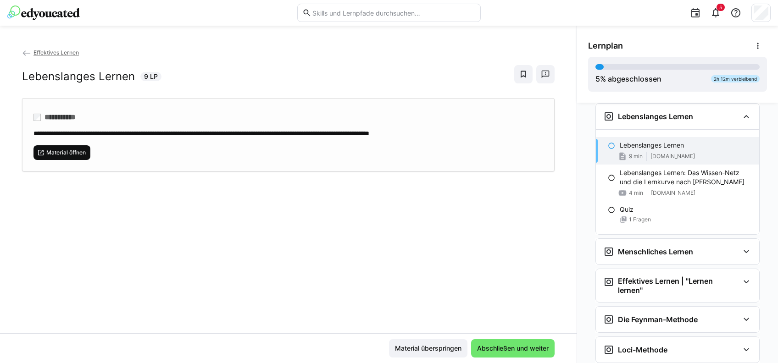
click at [57, 152] on span "Material öffnen" at bounding box center [65, 152] width 41 height 7
click at [503, 343] on span "Abschließen und weiter" at bounding box center [512, 348] width 83 height 18
